Goal: Task Accomplishment & Management: Manage account settings

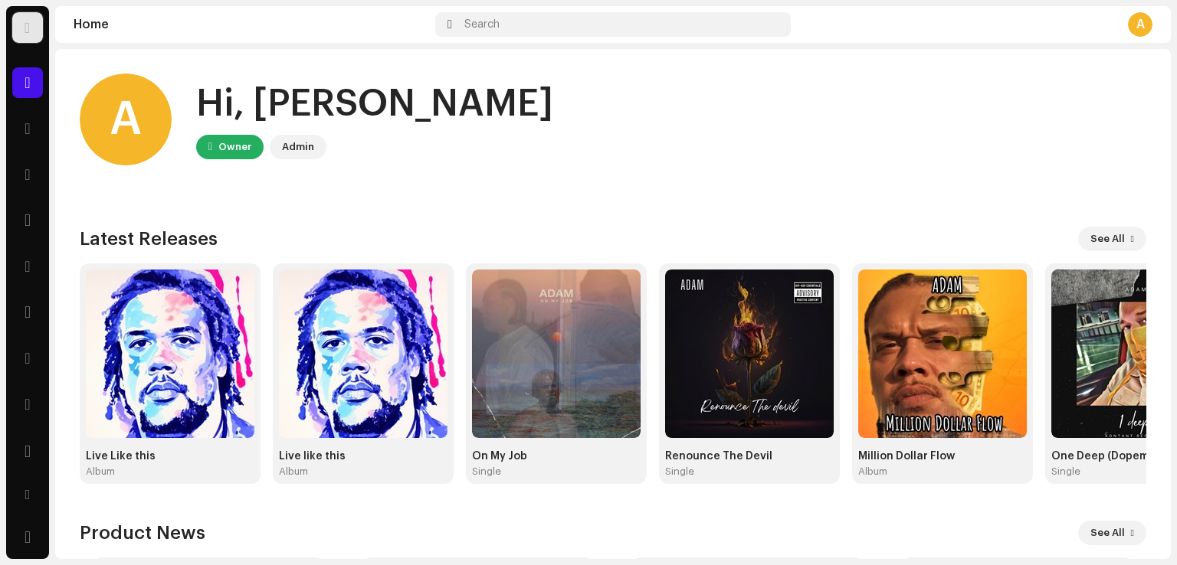
click at [19, 16] on div at bounding box center [27, 27] width 31 height 31
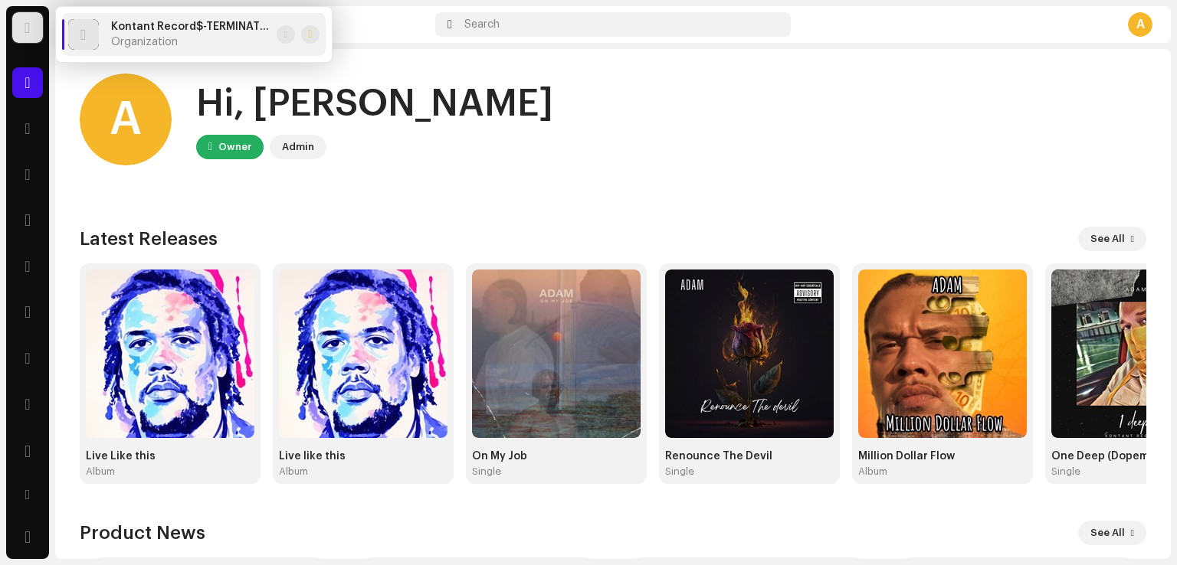
click at [240, 34] on div "Kontant Record$-TERMINATED Organization" at bounding box center [190, 35] width 159 height 28
click at [284, 35] on span at bounding box center [285, 34] width 3 height 12
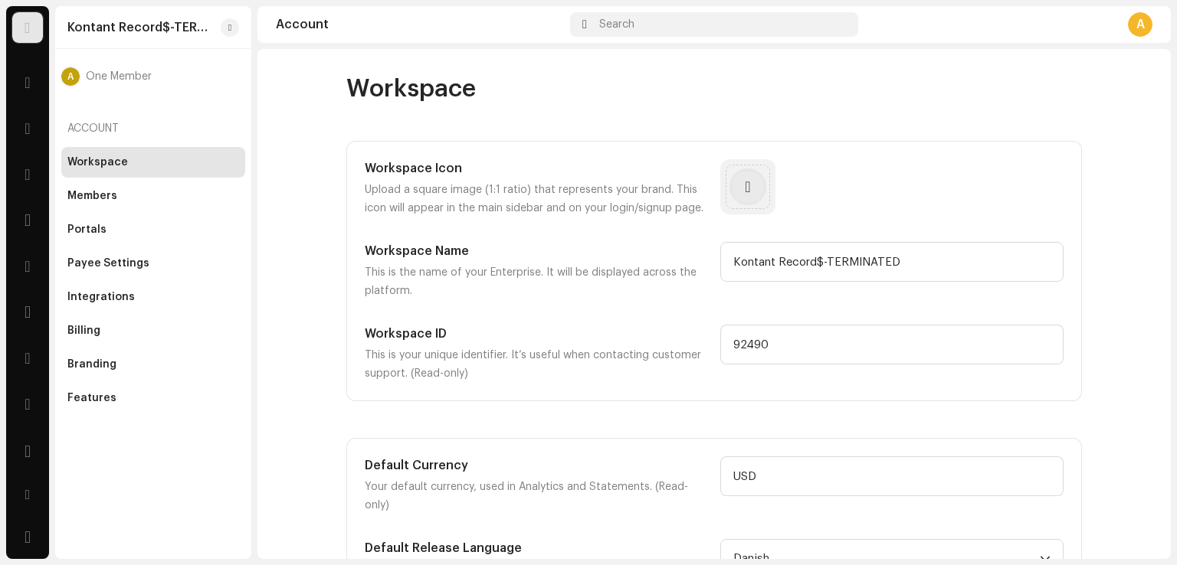
scroll to position [102, 0]
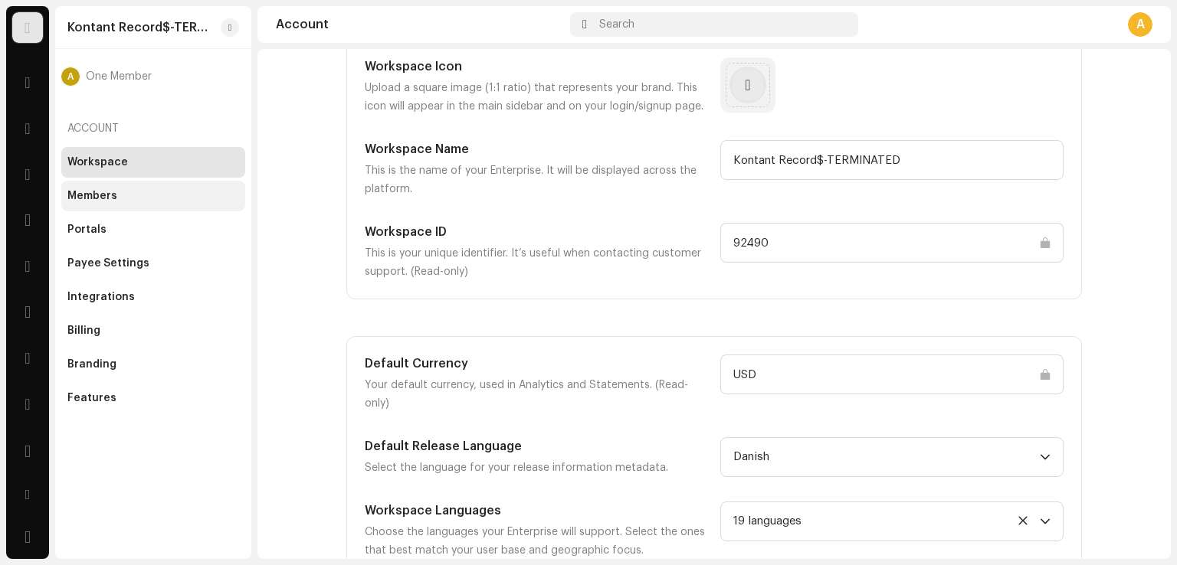
click at [162, 194] on div "Members" at bounding box center [153, 196] width 172 height 12
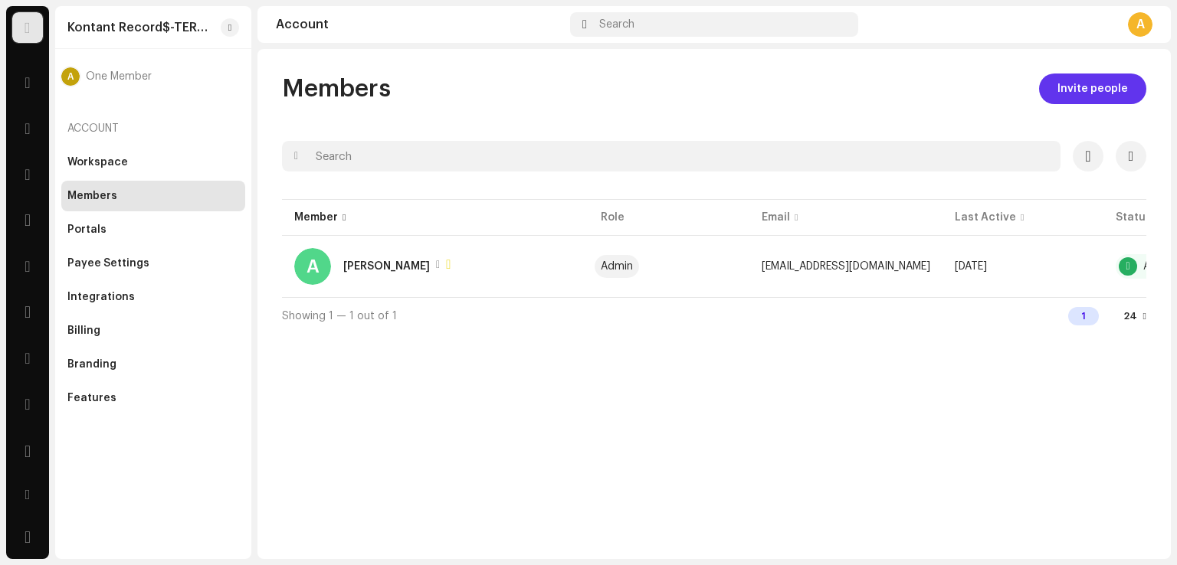
click at [1079, 87] on span "Invite people" at bounding box center [1092, 89] width 70 height 31
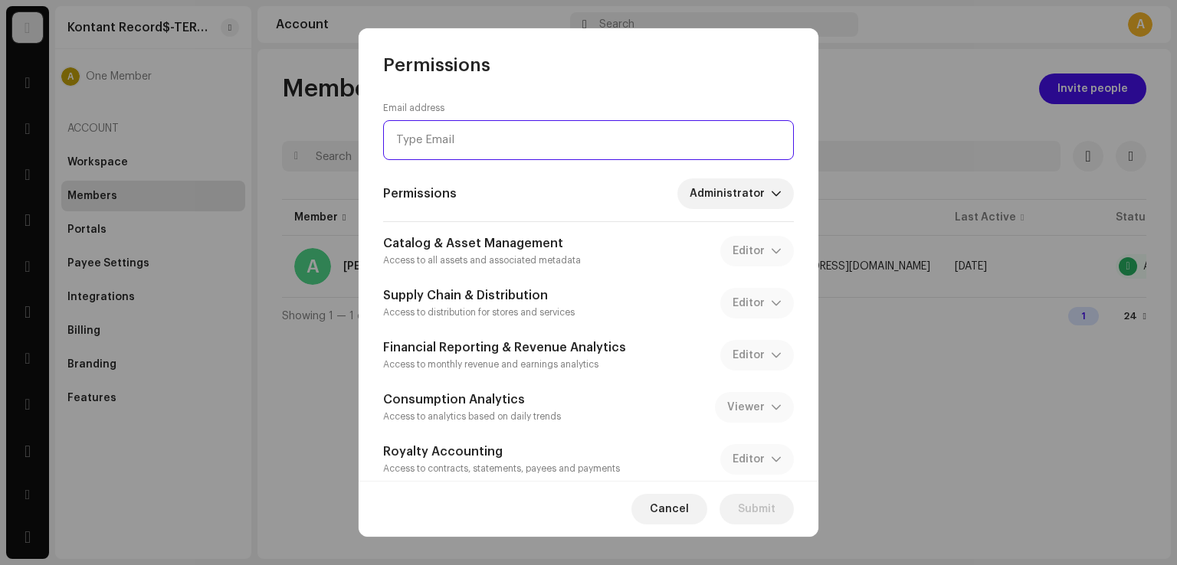
paste input "[EMAIL_ADDRESS][DOMAIN_NAME]"
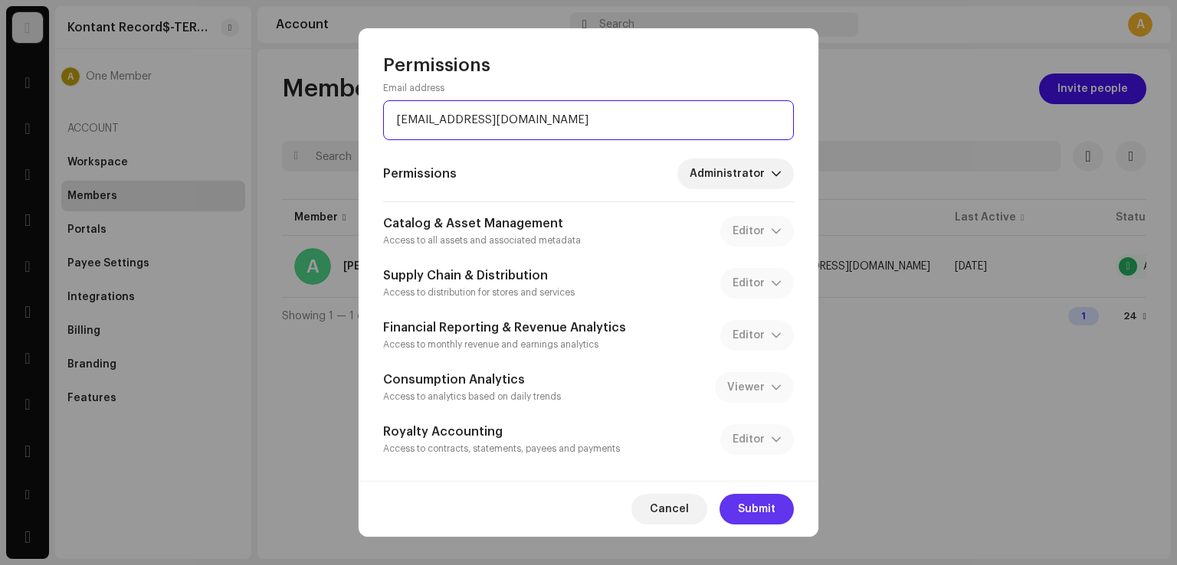
type input "[EMAIL_ADDRESS][DOMAIN_NAME]"
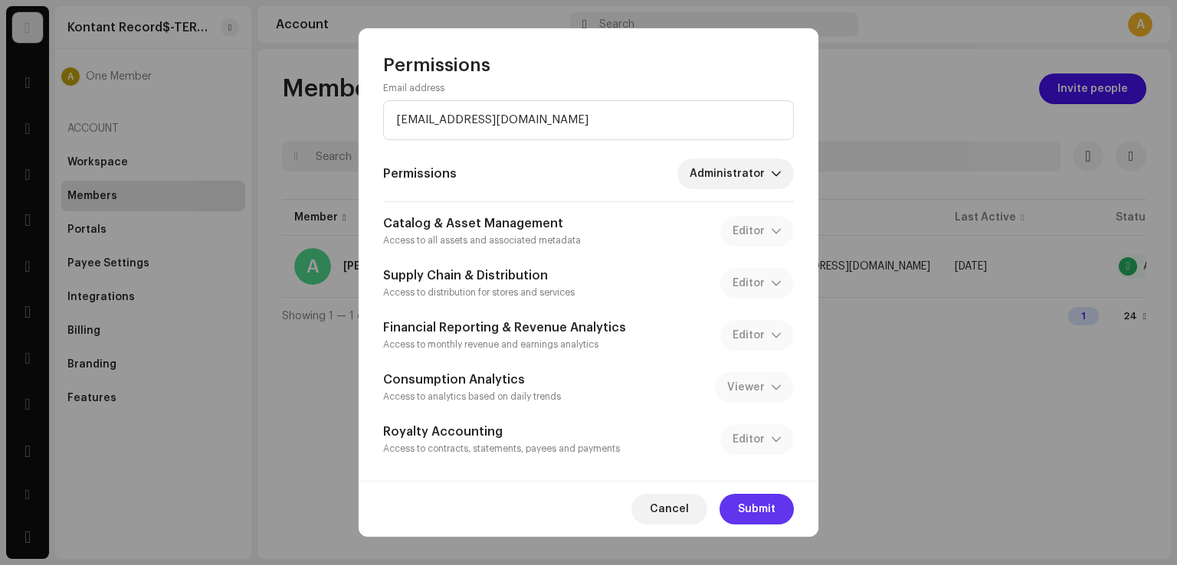
click at [763, 507] on span "Submit" at bounding box center [757, 509] width 38 height 31
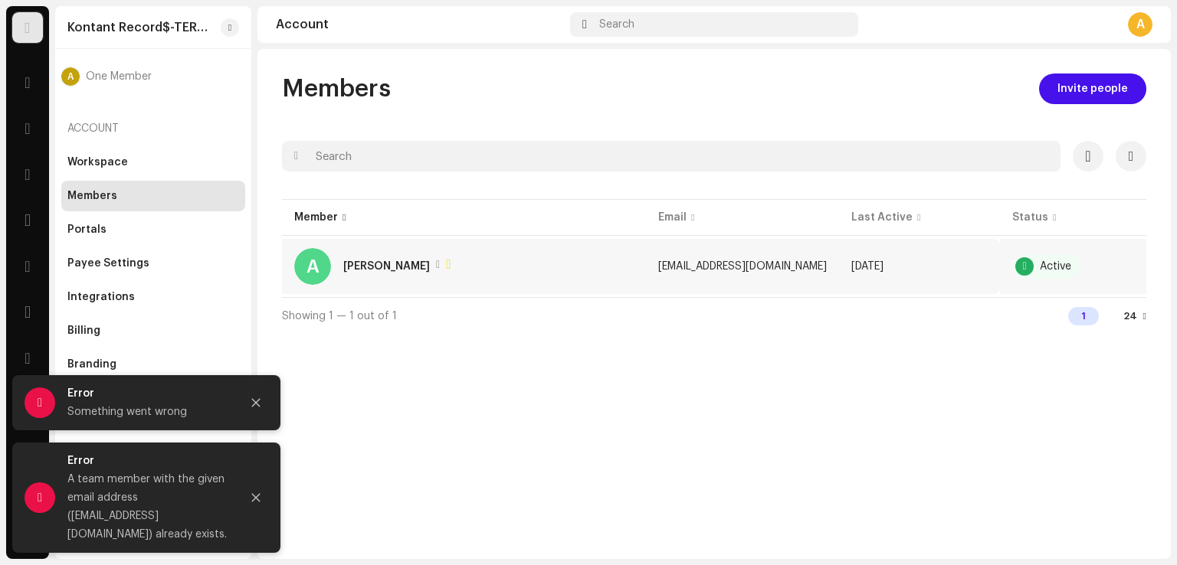
scroll to position [0, 0]
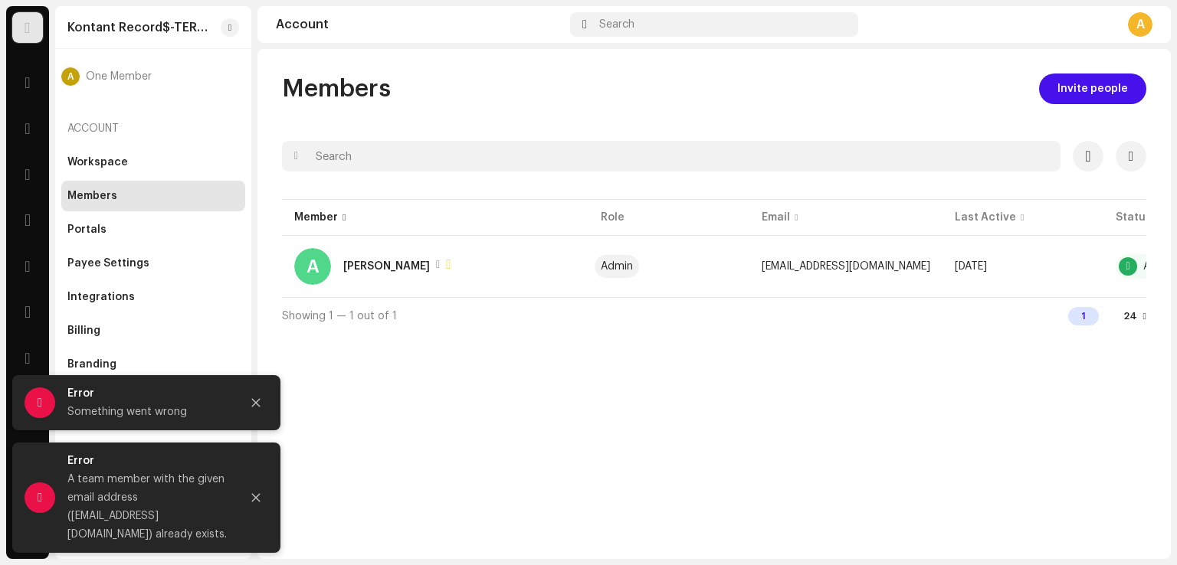
click at [496, 413] on div "Members Invite people Selected 0 Select all 1 Options Filters Status Active Sus…" at bounding box center [713, 304] width 913 height 510
click at [251, 497] on icon "Close" at bounding box center [255, 498] width 11 height 11
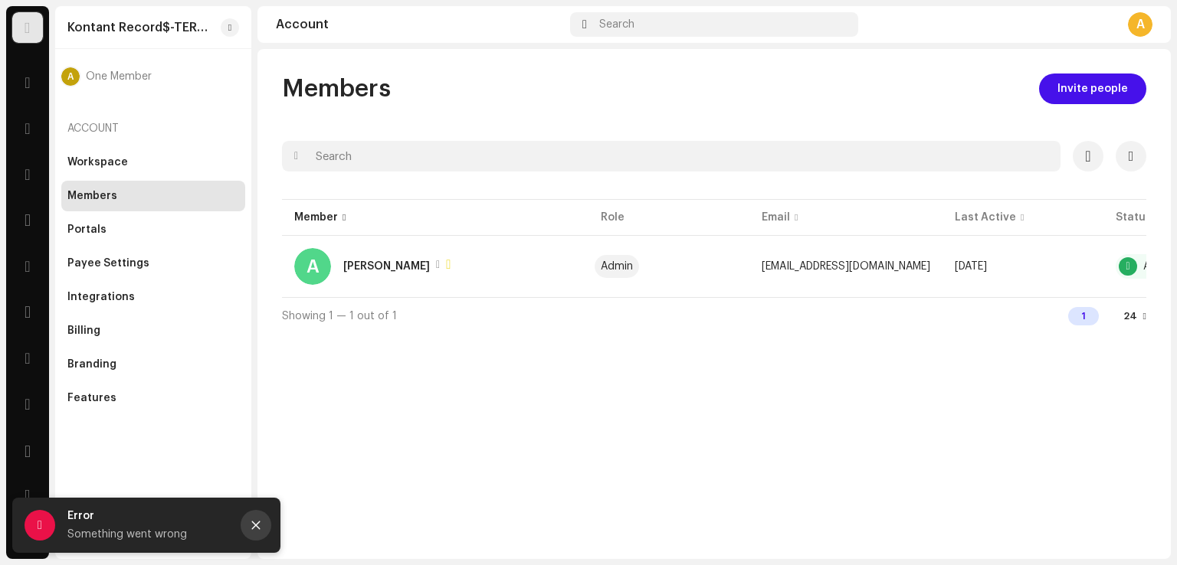
click at [254, 527] on icon "Close" at bounding box center [256, 526] width 8 height 8
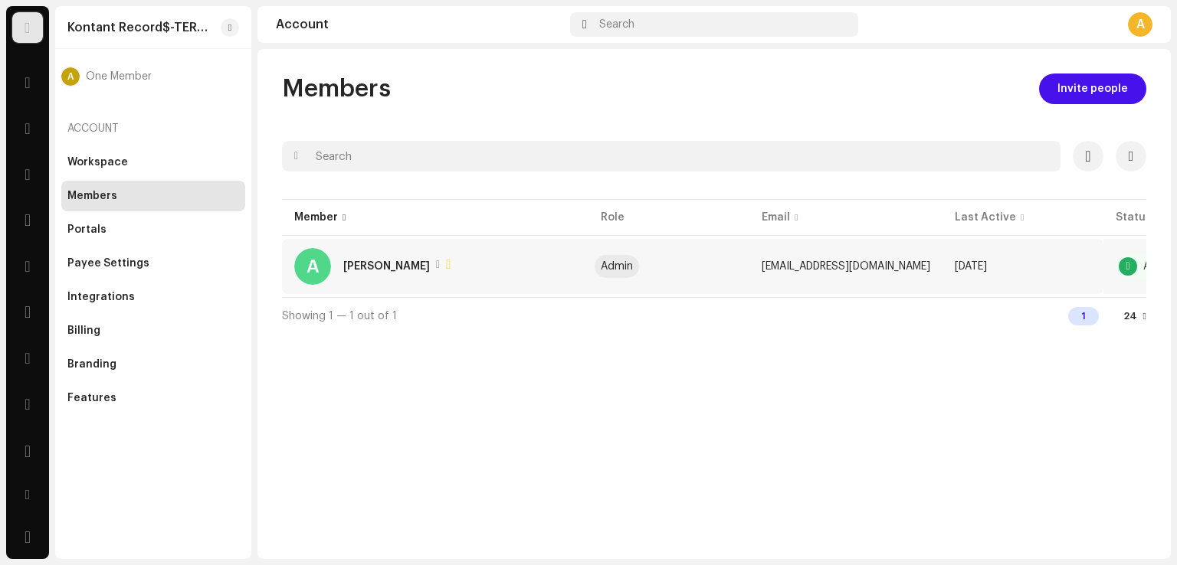
scroll to position [0, 103]
